Goal: Task Accomplishment & Management: Use online tool/utility

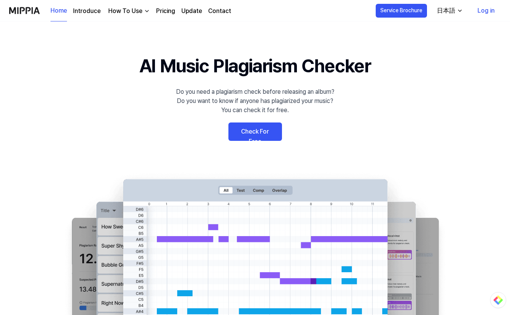
click at [380, 130] on 배너 "AI Music Plagiarism Checker Do you need a plagiarism check before releasing an …" at bounding box center [255, 192] width 510 height 280
click at [445, 12] on div "日本語" at bounding box center [446, 10] width 21 height 9
click at [448, 11] on div "日本語" at bounding box center [446, 10] width 21 height 9
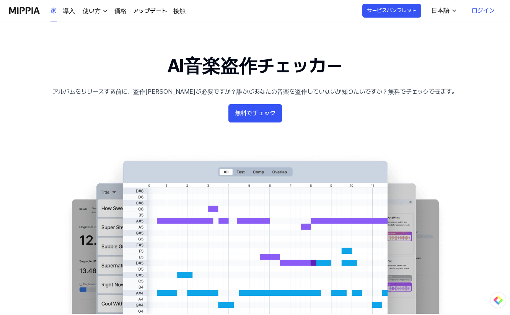
click at [425, 131] on 배너 "AI音楽盗作チェッカー アルバムをリリースする前に、盗作チェックが必要ですか？誰かがあなたの音楽を盗作していないか知りたいですか？無料でチェックできます。 無…" at bounding box center [255, 183] width 510 height 262
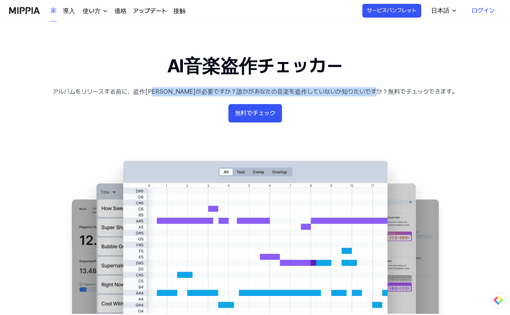
drag, startPoint x: 169, startPoint y: 92, endPoint x: 441, endPoint y: 111, distance: 273.0
click at [416, 88] on font "アルバムをリリースする前に、盗作チェックが必要ですか？誰かがあなたの音楽を盗作していないか知りたいですか？無料でチェックできます。" at bounding box center [255, 91] width 406 height 7
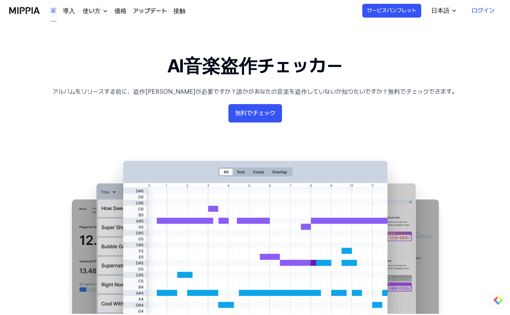
click at [453, 115] on 배너 "AI音楽盗作チェッカー アルバムをリリースする前に、盗作チェックが必要ですか？誰かがあなたの音楽を盗作していないか知りたいですか？無料でチェックできます。 無…" at bounding box center [255, 183] width 510 height 262
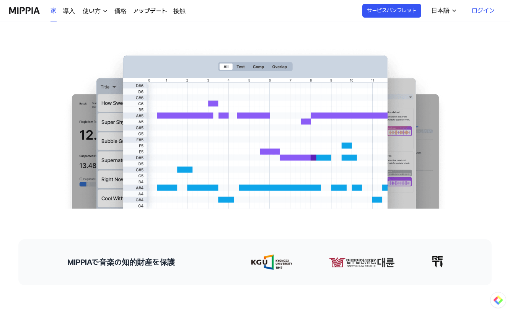
scroll to position [69, 0]
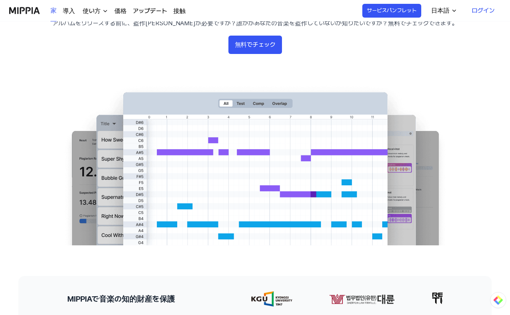
click at [259, 43] on font "無料でチェック" at bounding box center [255, 44] width 41 height 7
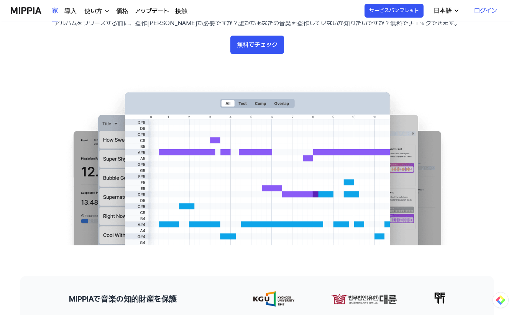
scroll to position [0, 0]
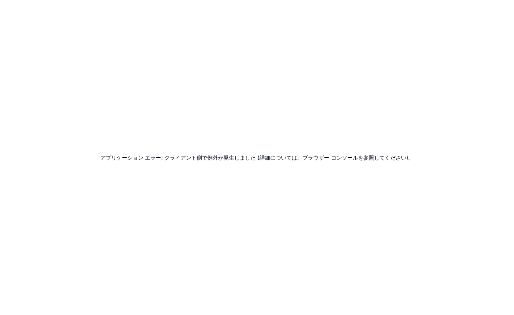
click at [420, 184] on div "アプリケーション エラー: クライアント側で例外が発生しました (詳細については、ブラウザー コンソールを参照してください)。" at bounding box center [257, 157] width 514 height 315
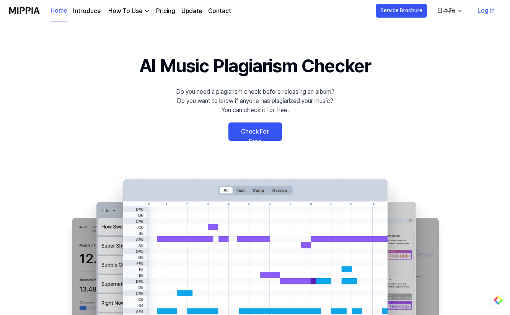
click at [262, 137] on link "Check For Free" at bounding box center [256, 132] width 54 height 18
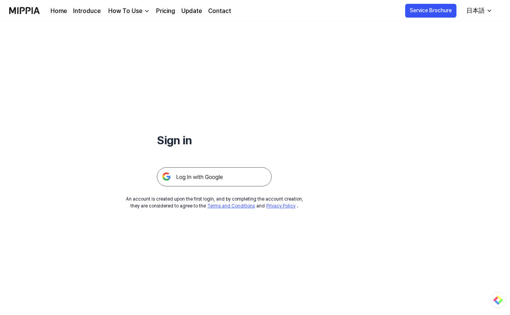
click at [352, 154] on div "Sign in An account is created upon the first login, and by completing the accou…" at bounding box center [214, 115] width 429 height 188
click at [230, 178] on img at bounding box center [214, 176] width 115 height 19
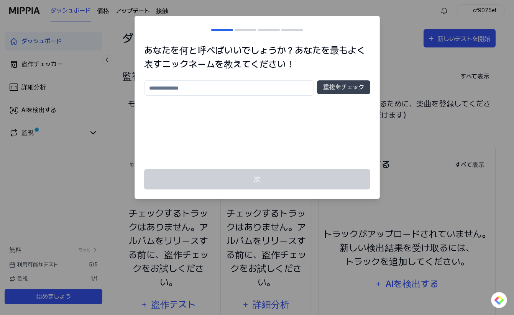
click at [257, 86] on input "text" at bounding box center [229, 87] width 170 height 15
type input "****"
click at [328, 87] on font "重複をチェック" at bounding box center [343, 86] width 41 height 7
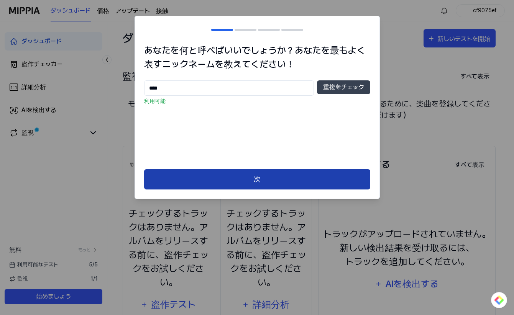
click at [281, 183] on button "次" at bounding box center [257, 179] width 226 height 20
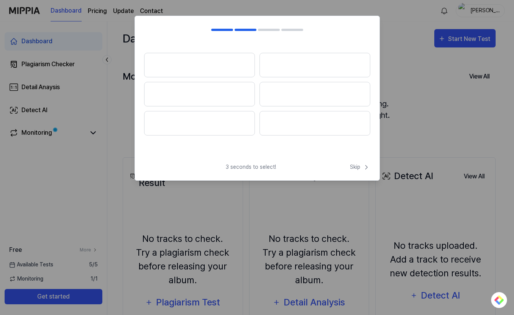
drag, startPoint x: 202, startPoint y: 72, endPoint x: 206, endPoint y: 68, distance: 5.2
click at [203, 71] on button at bounding box center [199, 65] width 111 height 25
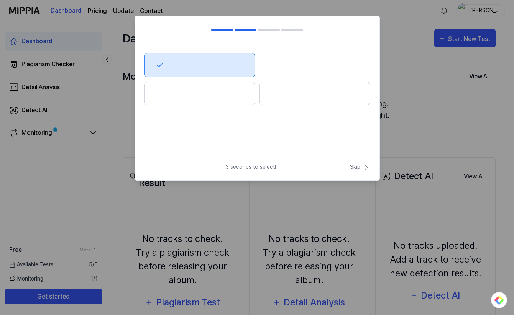
click at [208, 66] on button at bounding box center [199, 65] width 111 height 25
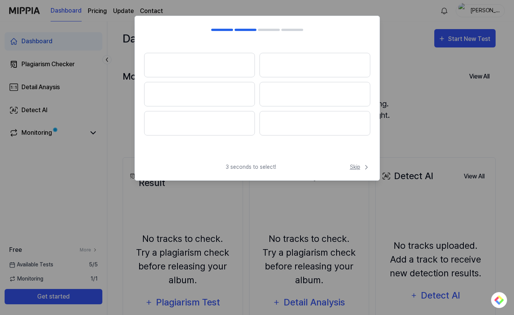
click at [358, 167] on span "Skip" at bounding box center [360, 167] width 20 height 8
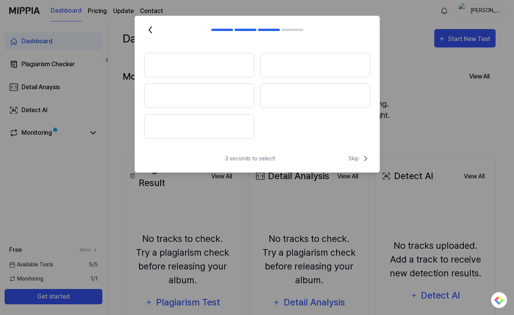
click at [358, 167] on div "3 seconds to select! Skip" at bounding box center [257, 163] width 244 height 18
click at [356, 160] on span "Skip" at bounding box center [359, 158] width 22 height 9
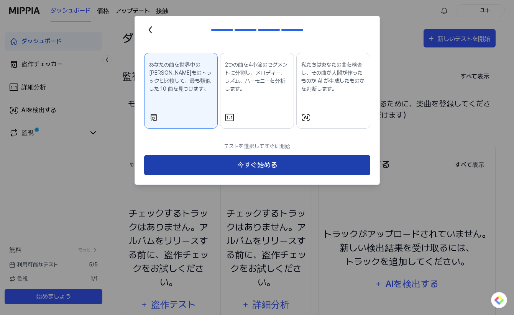
click at [276, 165] on button "今すぐ始める" at bounding box center [257, 165] width 226 height 20
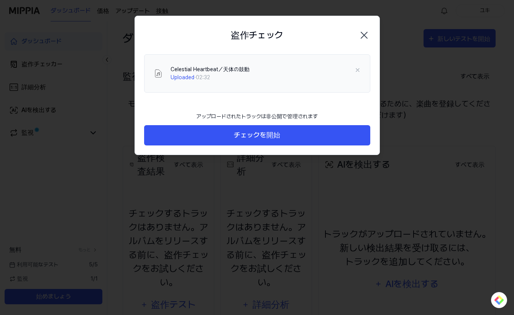
click at [337, 112] on footer "アップロードされたトラックは非公開で管理されます チェックを開始" at bounding box center [257, 127] width 226 height 38
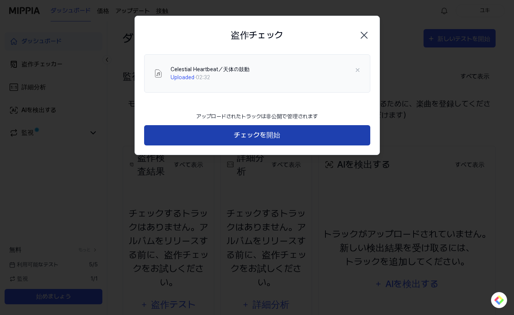
click at [300, 133] on button "チェックを開始" at bounding box center [257, 135] width 226 height 20
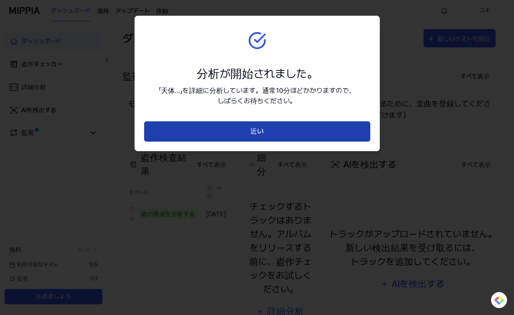
click at [302, 127] on button "近い" at bounding box center [257, 131] width 226 height 20
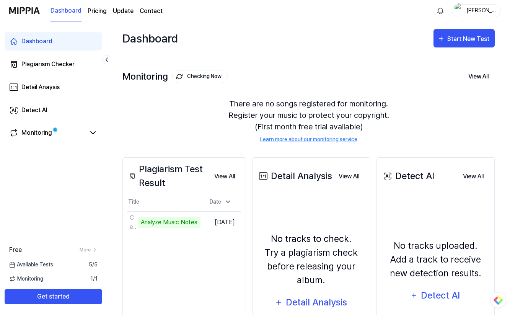
click at [142, 120] on div "There are no songs registered for monitoring. Register your music to protect yo…" at bounding box center [309, 121] width 373 height 64
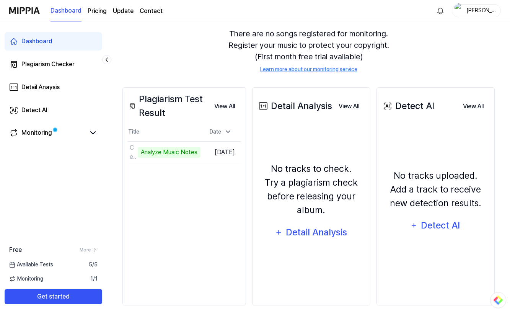
scroll to position [75, 0]
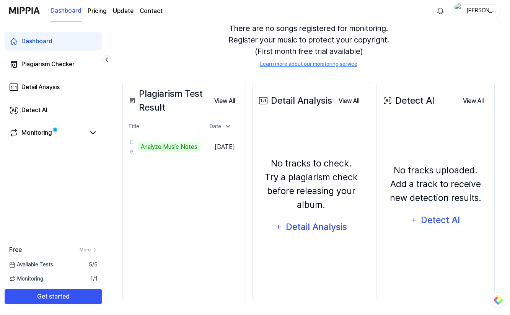
click at [174, 56] on div "There are no songs registered for monitoring. Register your music to protect yo…" at bounding box center [309, 45] width 373 height 64
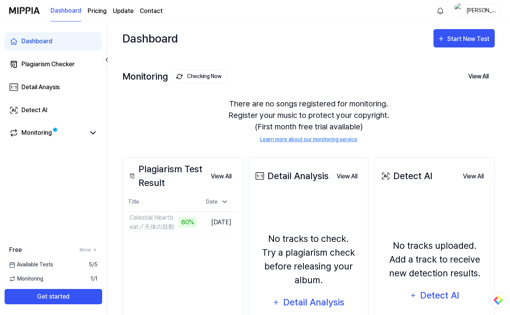
click at [184, 124] on div "There are no songs registered for monitoring. Register your music to protect yo…" at bounding box center [309, 121] width 373 height 64
click at [159, 114] on div "There are no songs registered for monitoring. Register your music to protect yo…" at bounding box center [309, 121] width 373 height 64
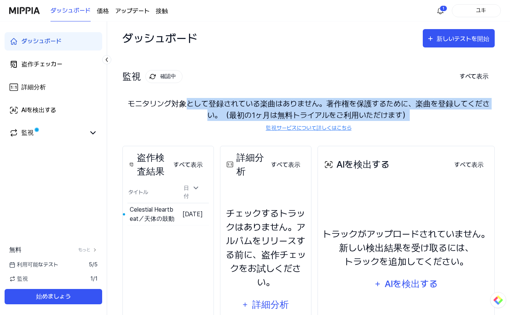
drag, startPoint x: 186, startPoint y: 103, endPoint x: 486, endPoint y: 112, distance: 299.6
click at [486, 112] on font "モニタリング対象として登録されている楽曲はありません。著作権を保護するために、楽曲を登録してください。（最初の1ヶ月は無料トライアルをご利用いただけます）" at bounding box center [309, 109] width 373 height 23
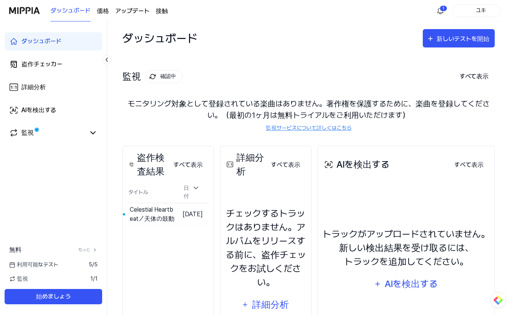
drag, startPoint x: 486, startPoint y: 112, endPoint x: 312, endPoint y: 112, distance: 173.1
click at [312, 112] on font "モニタリング対象として登録されている楽曲はありません。著作権を保護するために、楽曲を登録してください。（最初の1ヶ月は無料トライアルをご利用いただけます）" at bounding box center [309, 109] width 362 height 21
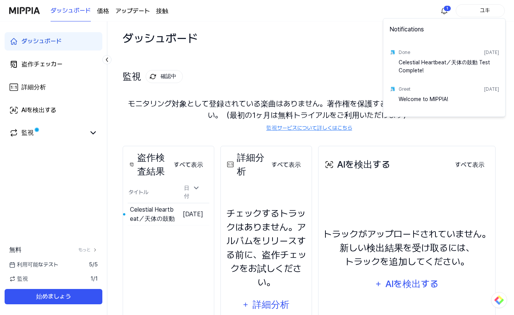
click at [443, 10] on html "ダッシュボード 価格 アップデート 接触 1 ユキ ダッシュボード 盗作チェッカー 詳細分析 AIを検出する 監視 無料 もっと 利用可能なテスト 5 / 5…" at bounding box center [257, 157] width 514 height 315
click at [443, 10] on html "ダッシュボード 価格 アップデート 接触 ユキ ダッシュボード 盗作チェッカー 詳細分析 AIを検出する 監視 無料 もっと 利用可能なテスト 5 / 5 監…" at bounding box center [257, 157] width 514 height 315
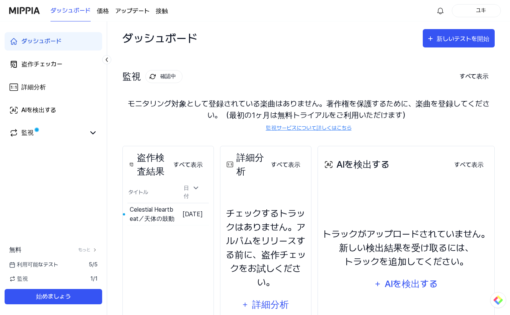
click at [159, 121] on div "モニタリング対象として登録されている楽曲はありません。著作権を保護するために、楽曲を登録してください。（最初の1ヶ月は無料トライアルをご利用いただけます） 監…" at bounding box center [309, 115] width 373 height 52
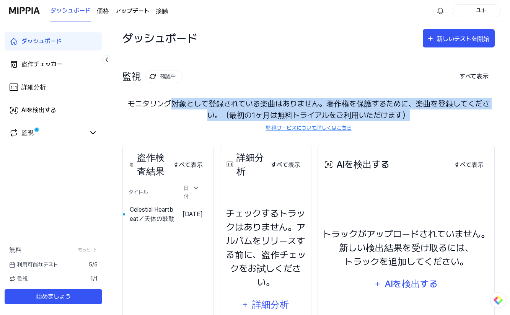
drag, startPoint x: 169, startPoint y: 103, endPoint x: 450, endPoint y: 113, distance: 281.3
click at [450, 113] on font "モニタリング対象として登録されている楽曲はありません。著作権を保護するために、楽曲を登録してください。（最初の1ヶ月は無料トライアルをご利用いただけます）" at bounding box center [309, 109] width 373 height 23
click at [185, 125] on div "モニタリング対象として登録されている楽曲はありません。著作権を保護するために、楽曲を登録してください。（最初の1ヶ月は無料トライアルをご利用いただけます） 監…" at bounding box center [309, 115] width 373 height 52
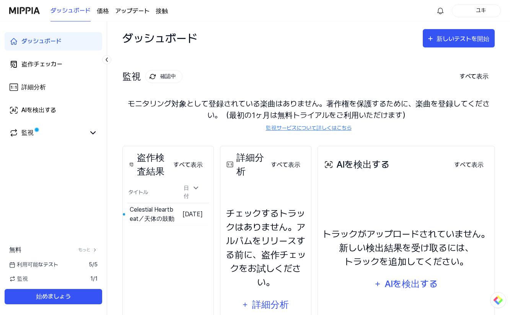
scroll to position [64, 0]
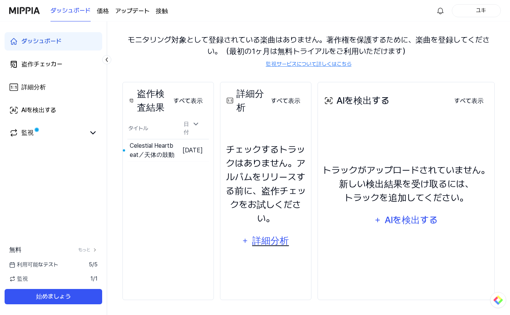
click at [275, 240] on font "詳細分析" at bounding box center [270, 240] width 37 height 11
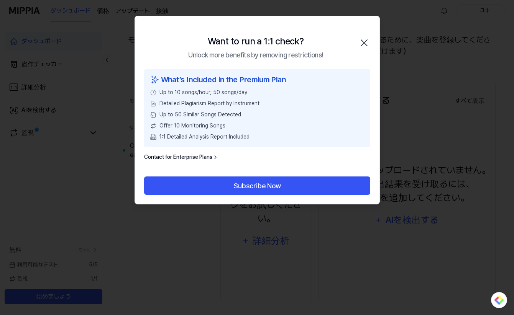
click at [364, 43] on icon "button" at bounding box center [364, 43] width 6 height 6
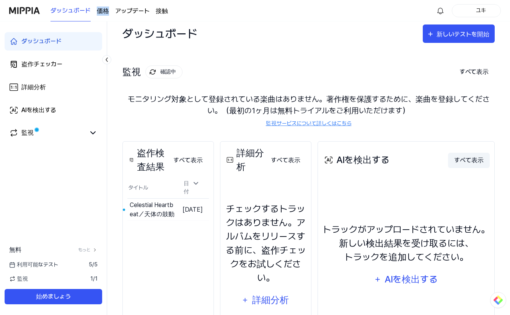
scroll to position [0, 0]
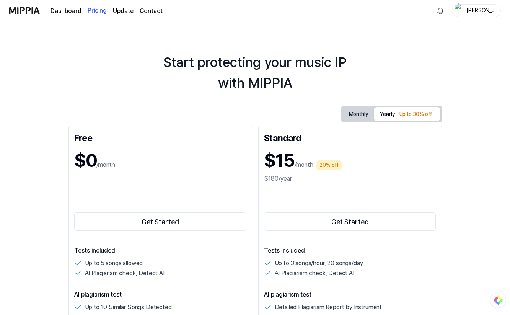
click at [65, 93] on div "Start protecting your music IP with MIPPIA" at bounding box center [255, 72] width 510 height 41
click at [453, 54] on div "Start protecting your music IP with MIPPIA" at bounding box center [255, 72] width 510 height 41
